Goal: Use online tool/utility: Utilize a website feature to perform a specific function

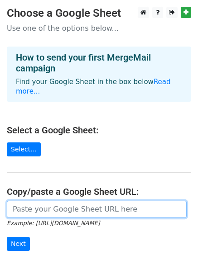
click at [38, 205] on input "url" at bounding box center [97, 209] width 180 height 17
paste input "[URL][DOMAIN_NAME]"
type input "[URL][DOMAIN_NAME]"
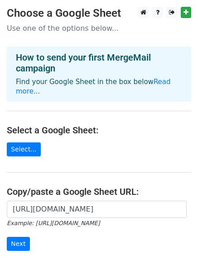
scroll to position [0, 0]
click at [48, 189] on main "Choose a Google Sheet Use one of the options below... How to send your first Me…" at bounding box center [99, 153] width 198 height 293
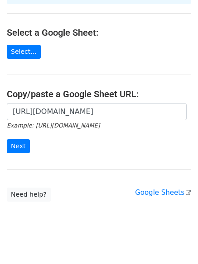
scroll to position [98, 0]
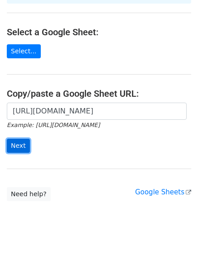
click at [19, 139] on input "Next" at bounding box center [18, 146] width 23 height 14
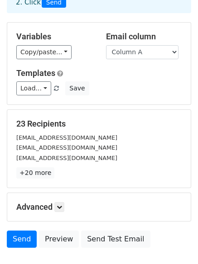
scroll to position [123, 0]
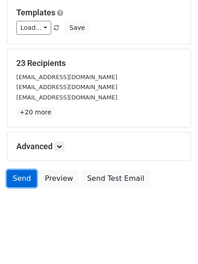
click at [21, 181] on link "Send" at bounding box center [22, 178] width 30 height 17
